Goal: Information Seeking & Learning: Compare options

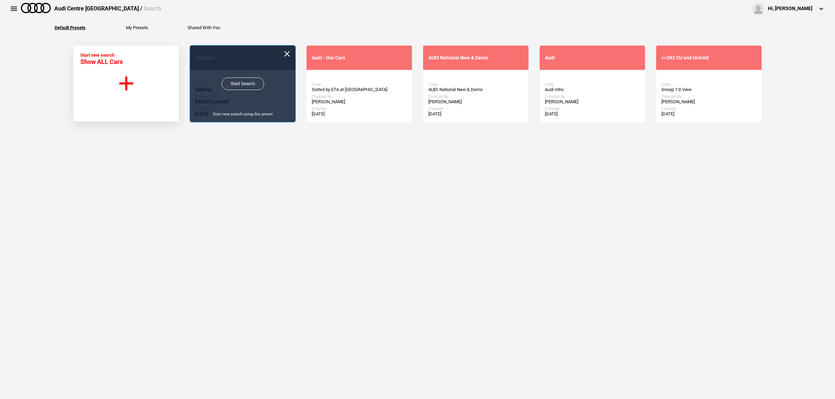
click at [227, 80] on link "Start Search" at bounding box center [243, 84] width 42 height 13
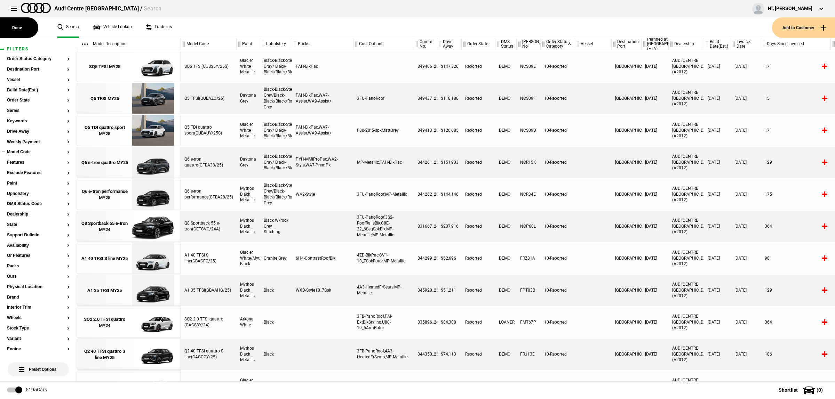
click at [21, 155] on section "Model Code" at bounding box center [38, 155] width 63 height 10
click at [21, 152] on button "Model Code" at bounding box center [38, 152] width 63 height 5
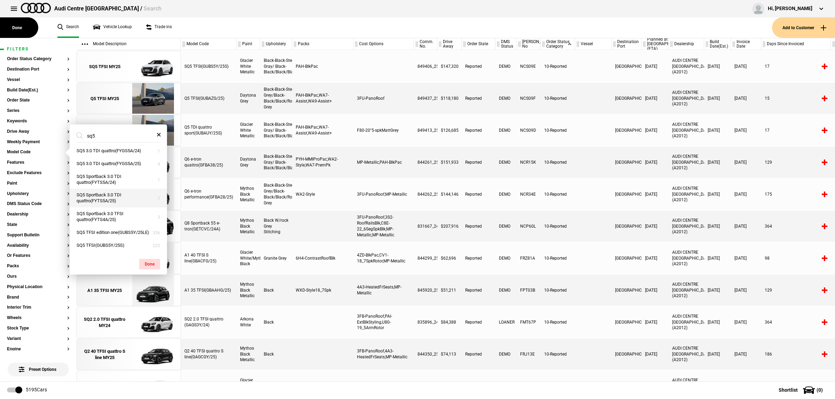
scroll to position [9, 0]
type input "sq5"
click at [128, 244] on button "SQ5 TFSI(GUBS5Y/25S)" at bounding box center [118, 245] width 97 height 13
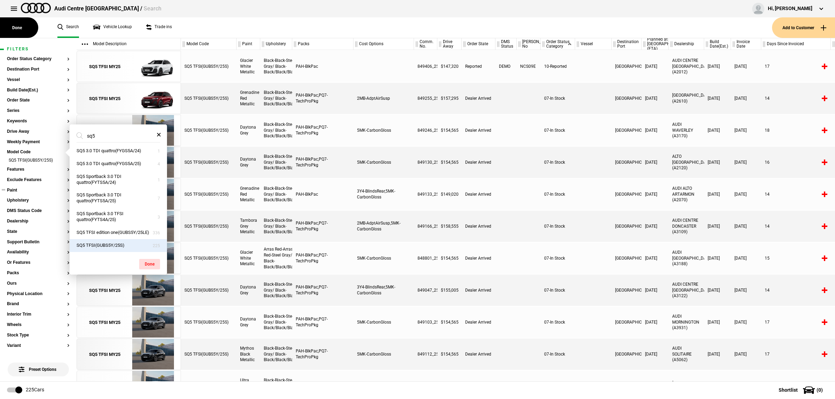
click at [20, 189] on button "Paint" at bounding box center [38, 190] width 63 height 5
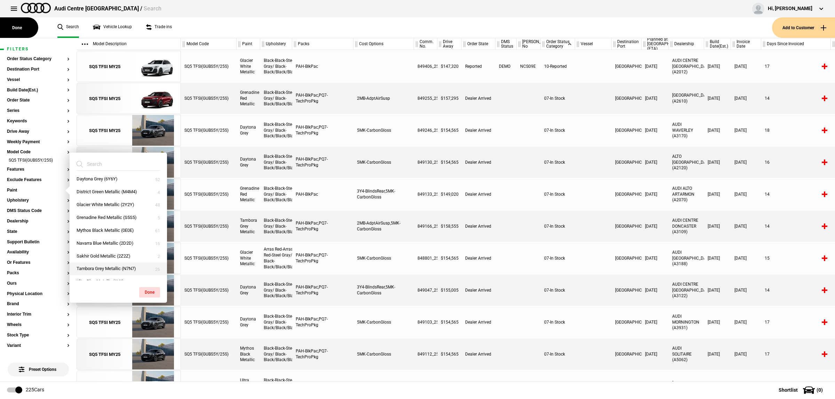
scroll to position [24, 0]
click at [108, 260] on button "Tambora Grey Metallic (N7N7)" at bounding box center [118, 261] width 97 height 13
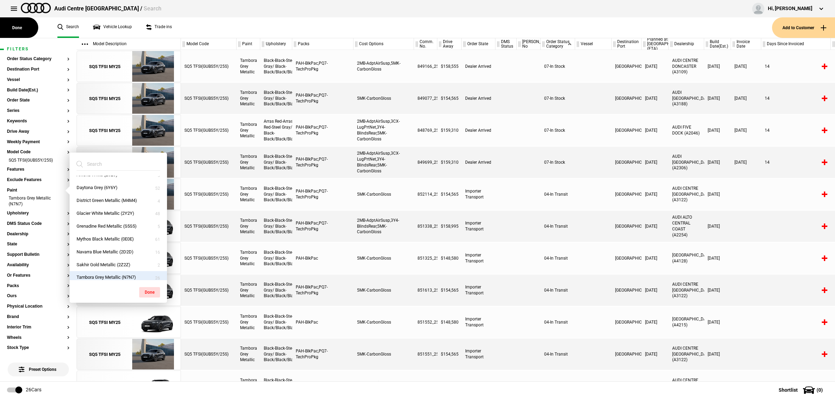
scroll to position [0, 0]
click at [119, 198] on button "Daytona Grey (6Y6Y)" at bounding box center [118, 195] width 97 height 13
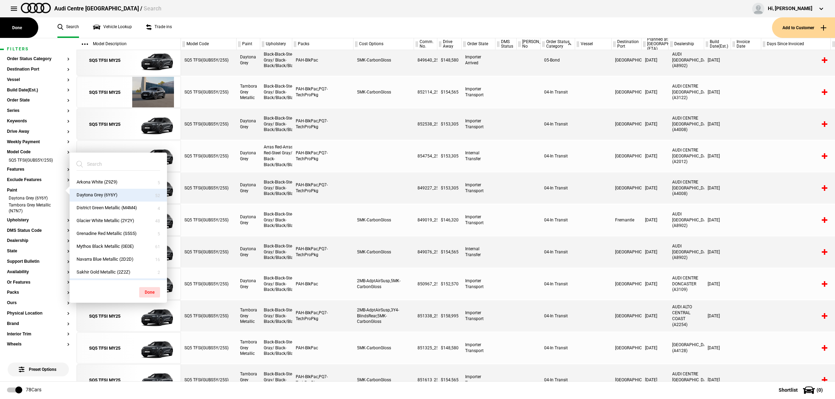
click at [607, 179] on div at bounding box center [593, 188] width 37 height 31
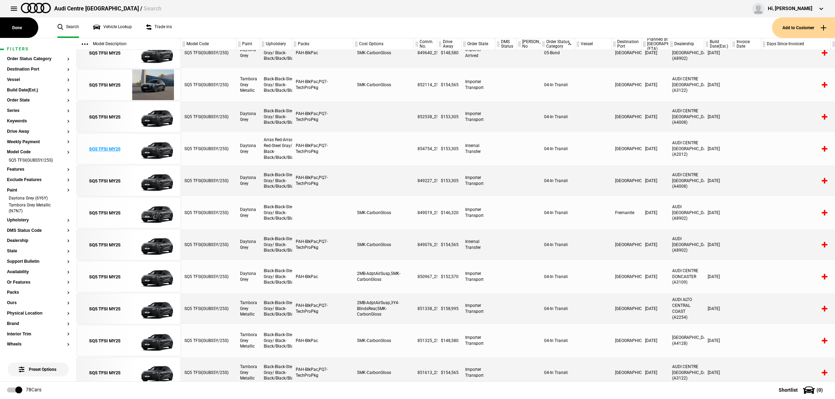
click at [158, 144] on img at bounding box center [153, 149] width 48 height 31
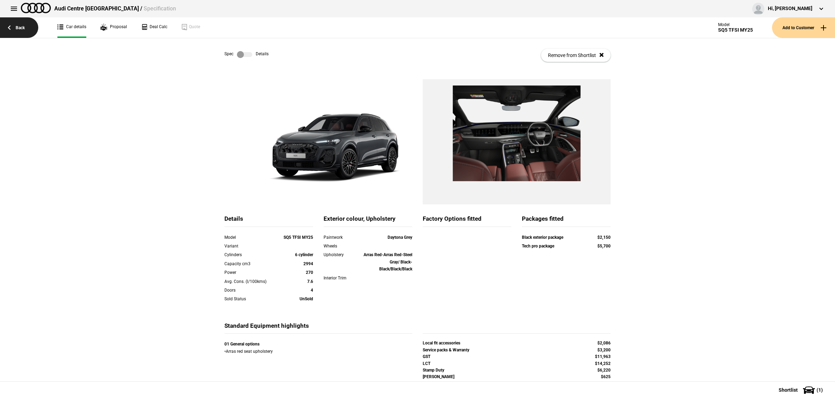
click at [29, 31] on link "Back" at bounding box center [19, 27] width 38 height 21
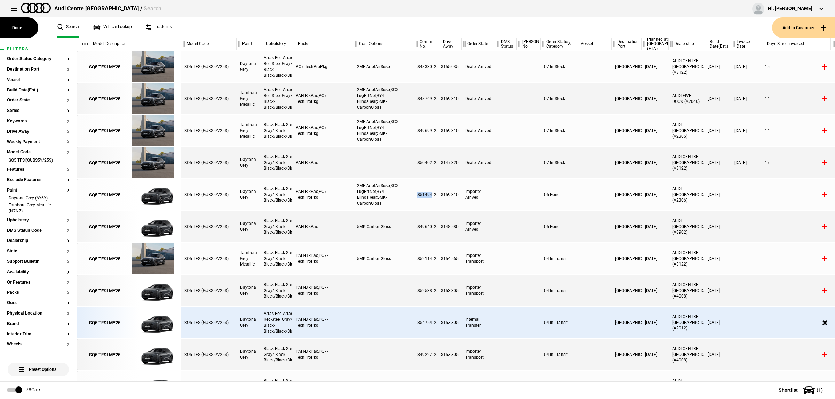
drag, startPoint x: 432, startPoint y: 194, endPoint x: 416, endPoint y: 197, distance: 16.2
click at [416, 197] on div "851494_25" at bounding box center [425, 194] width 23 height 31
copy div "851494"
click at [29, 169] on button "Features" at bounding box center [38, 169] width 63 height 5
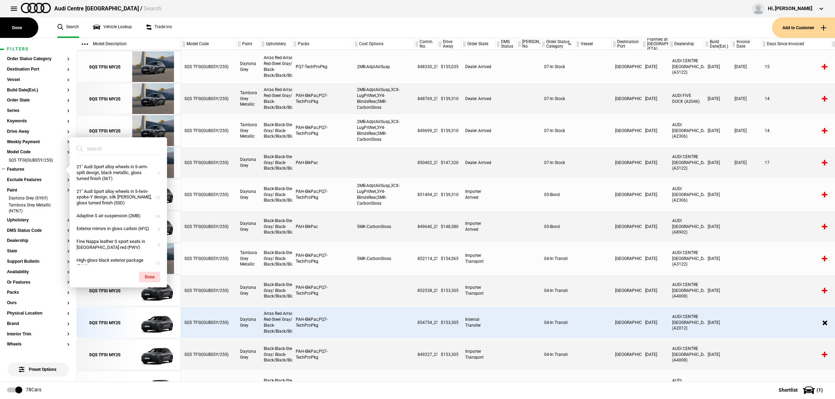
click at [26, 176] on ul at bounding box center [38, 176] width 63 height 3
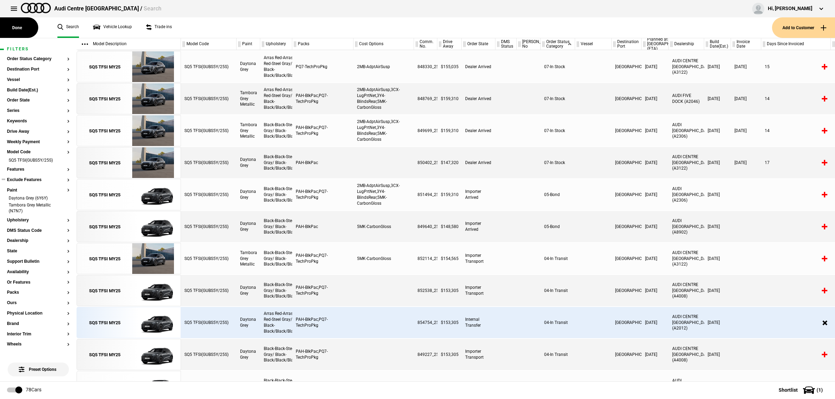
click at [26, 180] on button "Exclude Features" at bounding box center [38, 180] width 63 height 5
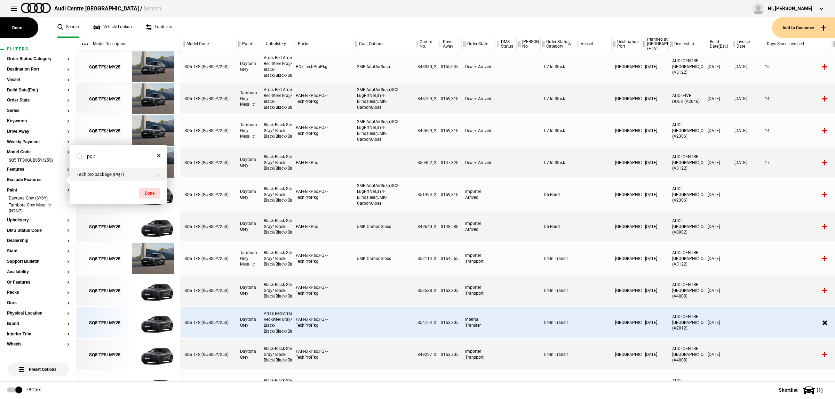
type input "pq7"
click at [112, 173] on button "Tech pro package (PQ7)" at bounding box center [118, 174] width 97 height 13
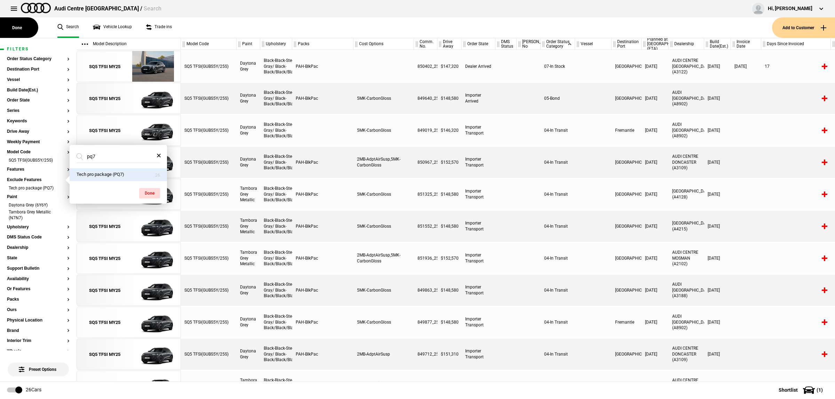
click at [541, 214] on div "04-In Transit" at bounding box center [558, 226] width 34 height 31
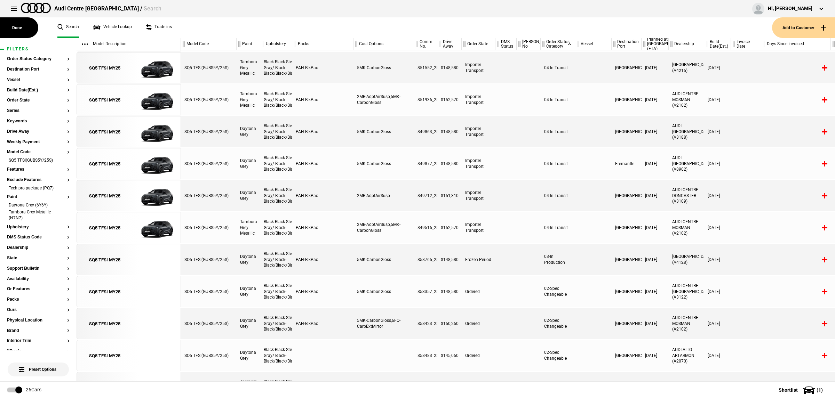
scroll to position [174, 0]
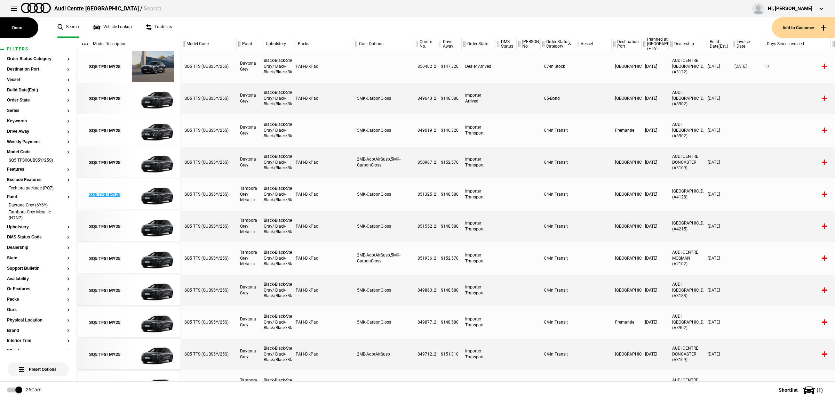
click at [151, 192] on img at bounding box center [153, 194] width 48 height 31
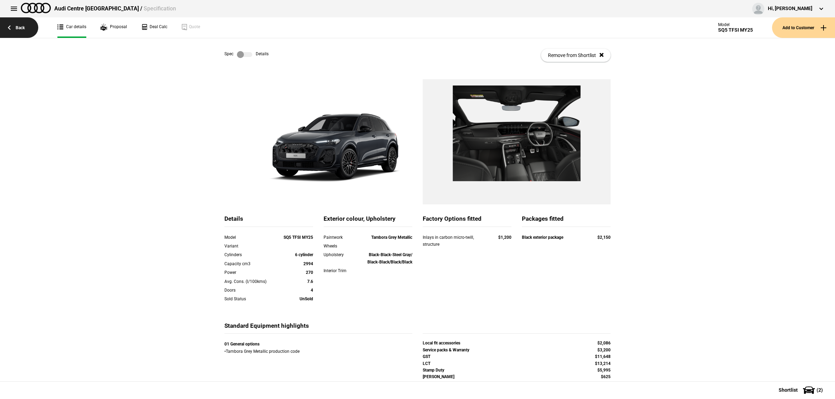
click at [32, 28] on link "Back" at bounding box center [19, 27] width 38 height 21
